Goal: Check status

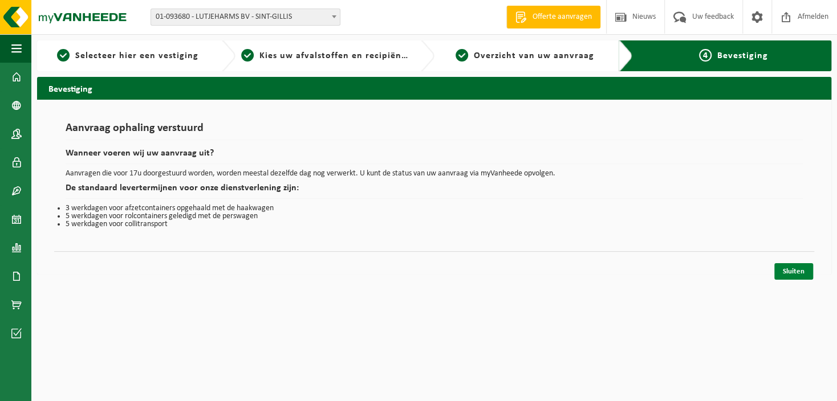
click at [785, 269] on link "Sluiten" at bounding box center [793, 271] width 39 height 17
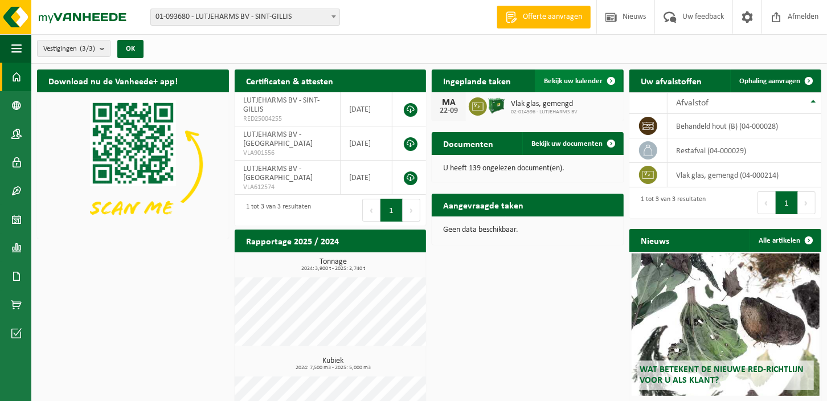
click at [578, 80] on span "Bekijk uw kalender" at bounding box center [573, 81] width 59 height 7
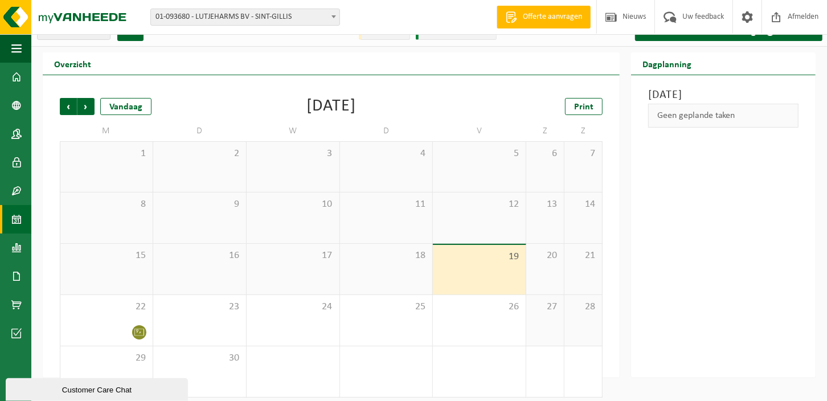
scroll to position [25, 0]
